Goal: Book appointment/travel/reservation

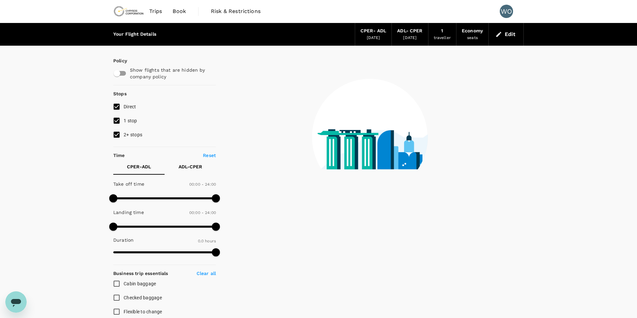
type input "810"
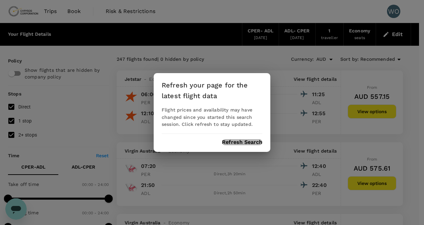
click at [237, 140] on button "Refresh Search" at bounding box center [242, 142] width 40 height 6
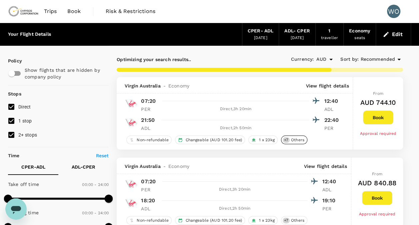
click at [299, 141] on span "Others" at bounding box center [297, 140] width 19 height 6
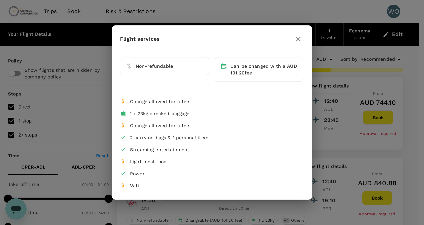
click at [301, 33] on div at bounding box center [298, 38] width 11 height 11
click at [300, 37] on icon "button" at bounding box center [298, 39] width 5 height 5
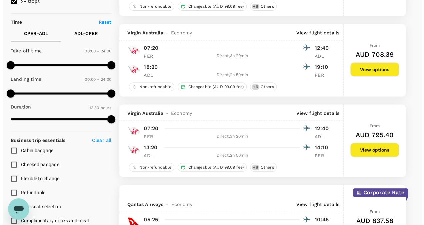
scroll to position [167, 0]
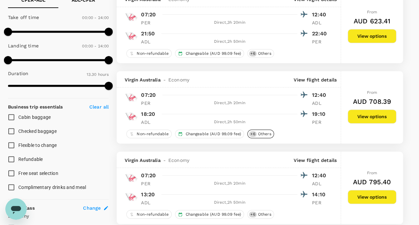
click at [255, 132] on span "Others" at bounding box center [264, 134] width 19 height 6
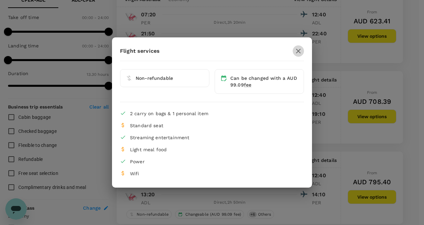
click at [294, 50] on button "button" at bounding box center [298, 50] width 11 height 11
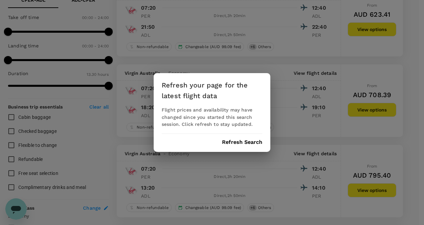
click at [412, 55] on div "Refresh your page for the latest flight data Flight prices and availability may…" at bounding box center [212, 112] width 424 height 225
click at [242, 140] on button "Refresh Search" at bounding box center [242, 142] width 40 height 6
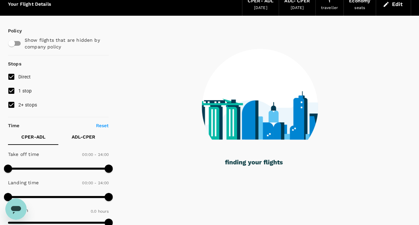
scroll to position [67, 0]
